Goal: Task Accomplishment & Management: Complete application form

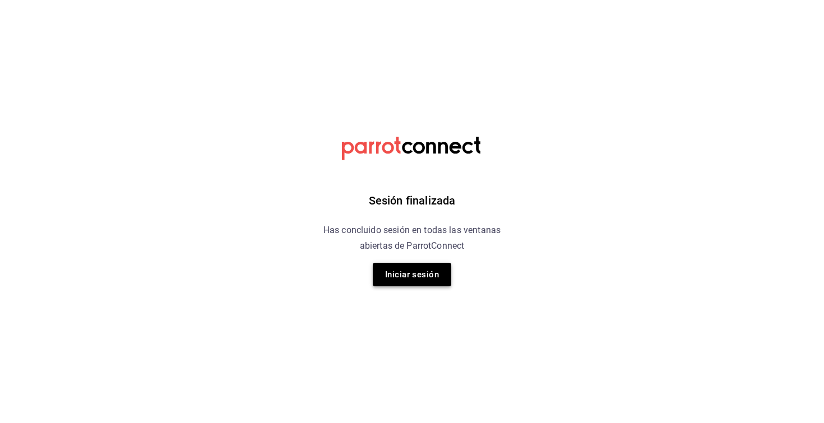
click at [416, 275] on button "Iniciar sesión" at bounding box center [412, 275] width 78 height 24
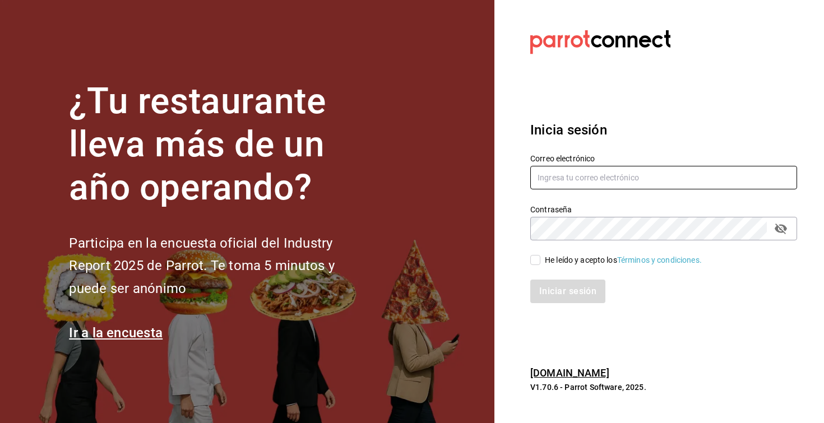
click at [596, 172] on input "text" at bounding box center [663, 178] width 267 height 24
type input "ajdajd"
click at [552, 180] on input "ajdajd" at bounding box center [663, 178] width 267 height 24
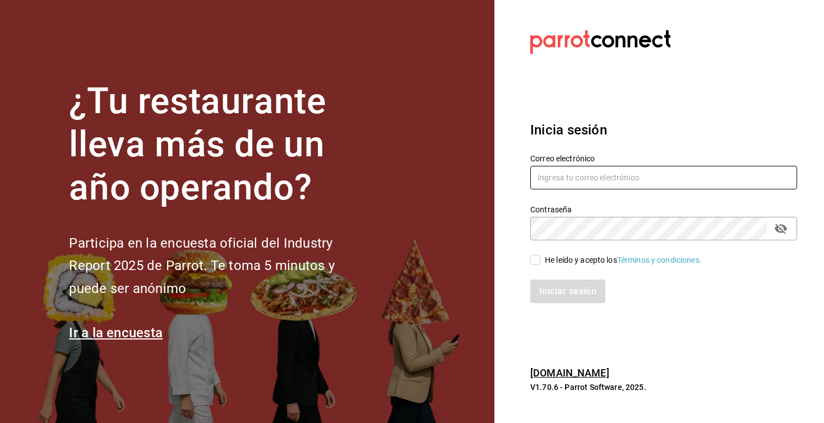
type input "[PERSON_NAME][EMAIL_ADDRESS][DOMAIN_NAME]"
click at [537, 255] on input "He leído y acepto los Términos y condiciones." at bounding box center [535, 260] width 10 height 10
checkbox input "true"
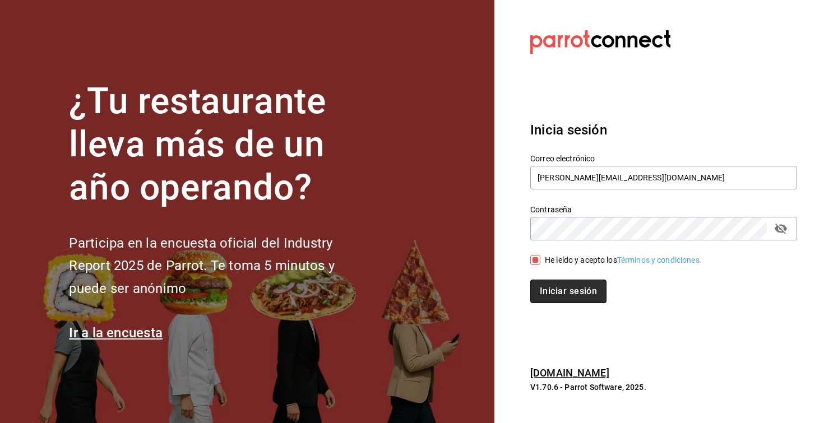
click at [560, 300] on button "Iniciar sesión" at bounding box center [568, 292] width 76 height 24
